Goal: Information Seeking & Learning: Find specific fact

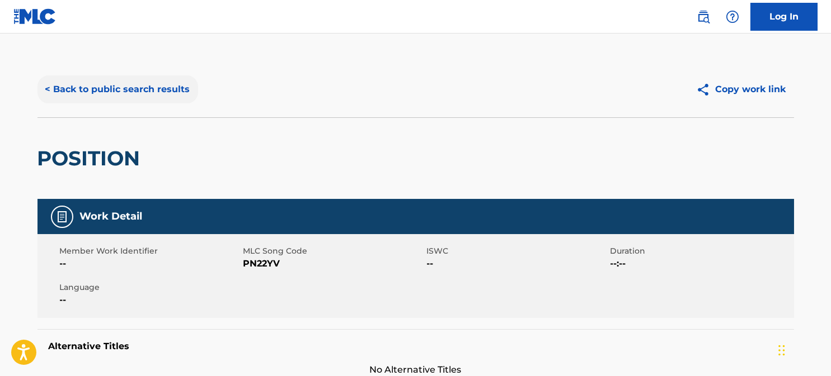
click at [78, 90] on button "< Back to public search results" at bounding box center [117, 90] width 161 height 28
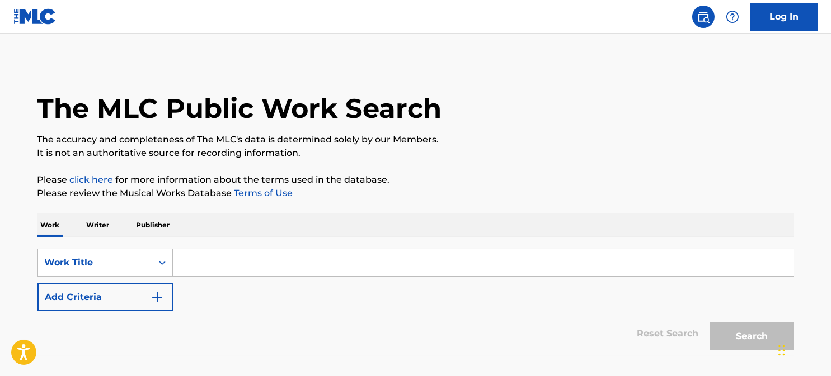
click at [198, 261] on input "Search Form" at bounding box center [483, 263] width 620 height 27
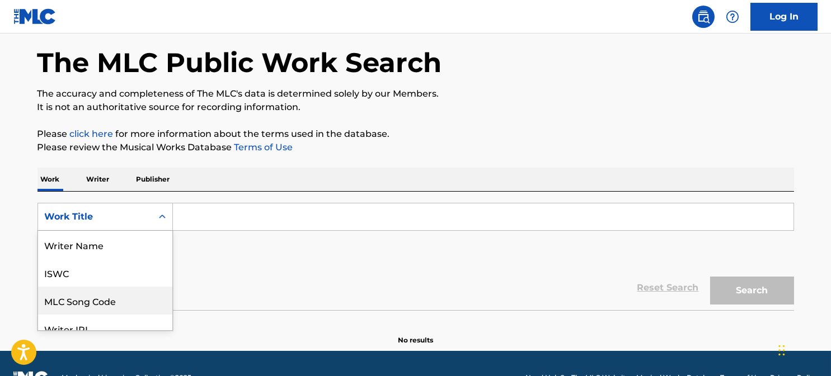
click at [130, 231] on div "8 results available. Use Up and Down to choose options, press Enter to select t…" at bounding box center [104, 217] width 135 height 28
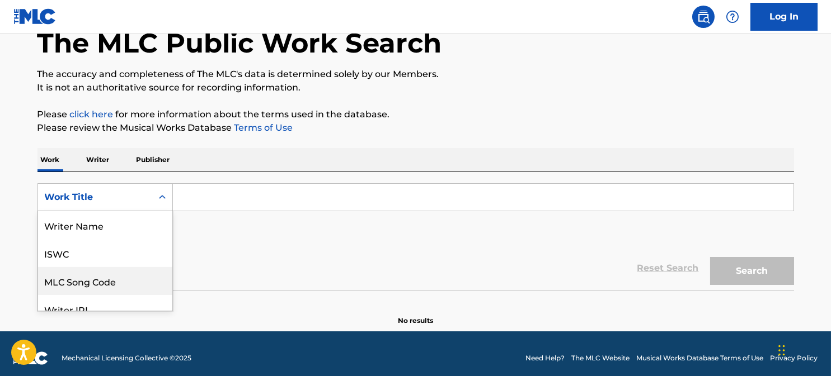
scroll to position [56, 0]
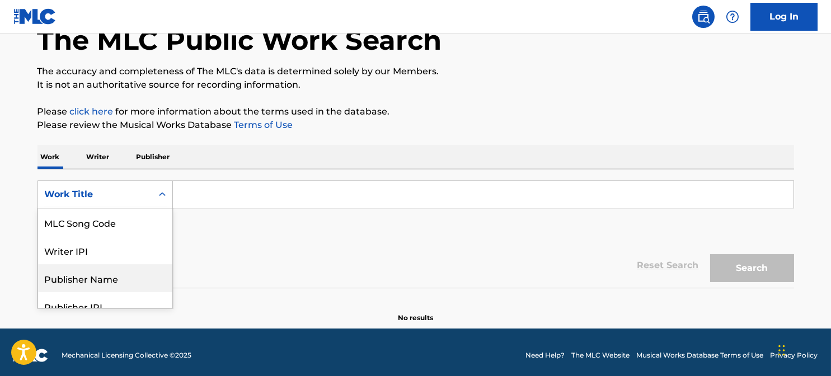
click at [107, 276] on div "Publisher Name" at bounding box center [105, 279] width 134 height 28
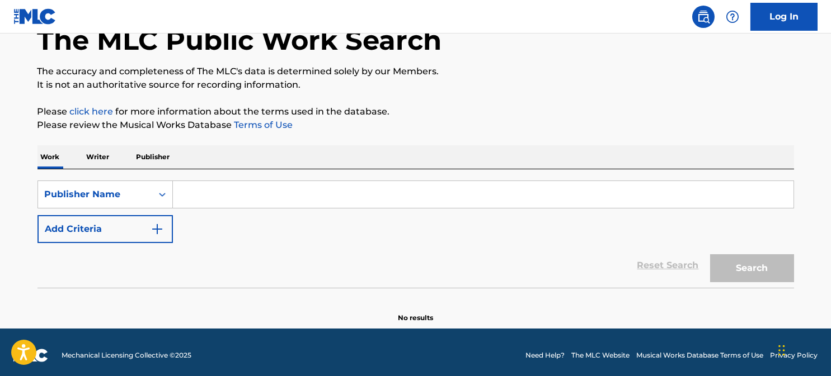
click at [186, 197] on input "Search Form" at bounding box center [483, 194] width 620 height 27
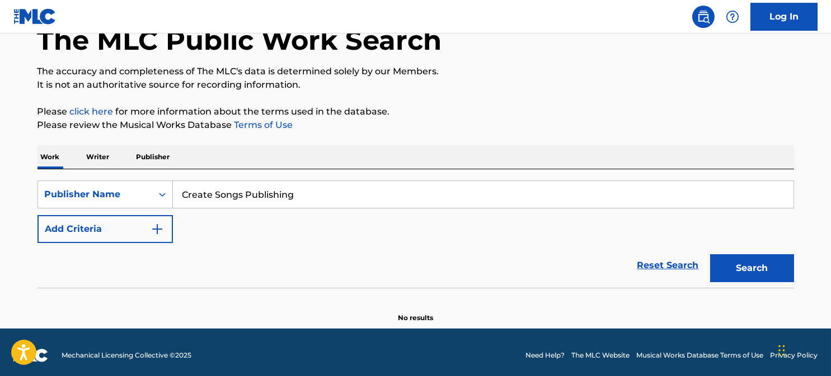
type input "Create Songs Publishing"
click at [710, 255] on button "Search" at bounding box center [752, 269] width 84 height 28
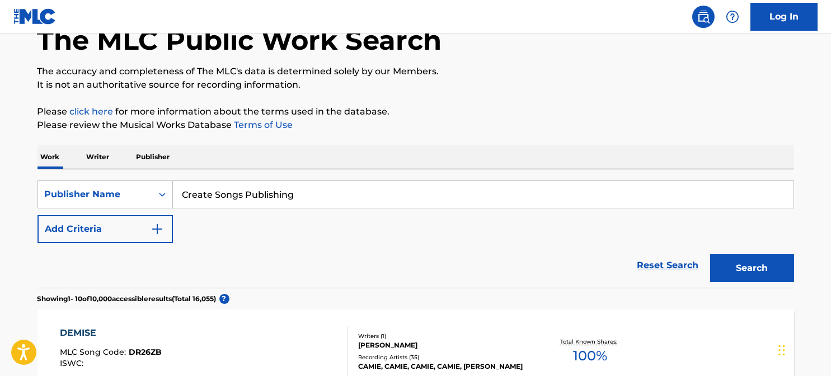
scroll to position [236, 0]
